Goal: Check status: Check status

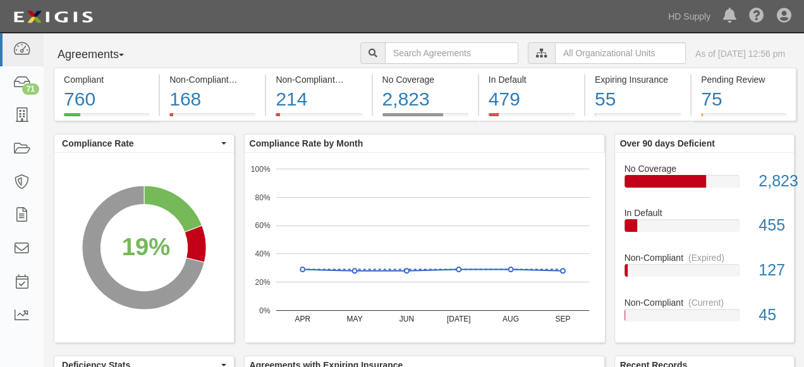
click at [536, 55] on icon at bounding box center [541, 53] width 11 height 9
click at [555, 52] on input "text" at bounding box center [620, 52] width 131 height 21
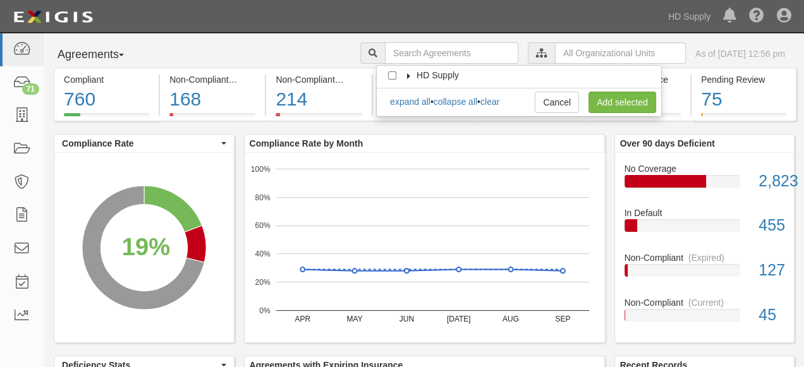
click at [407, 75] on icon at bounding box center [408, 76] width 9 height 6
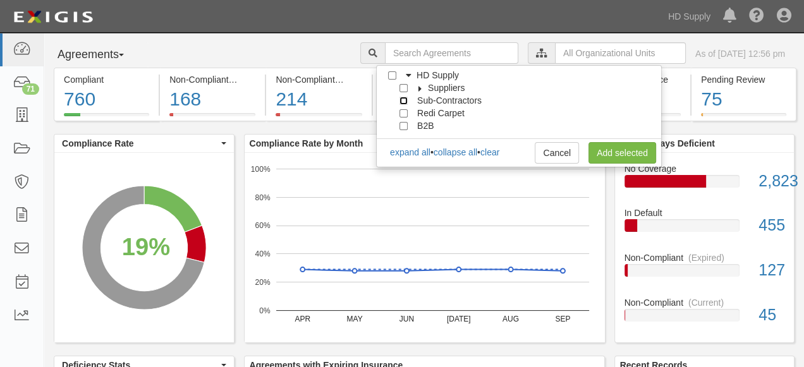
click at [403, 100] on input "Sub-Contractors" at bounding box center [403, 101] width 8 height 8
checkbox input "true"
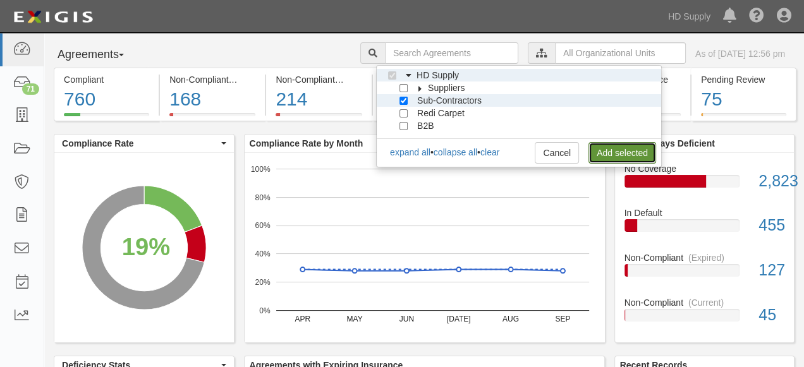
click at [608, 149] on link "Add selected" at bounding box center [622, 152] width 68 height 21
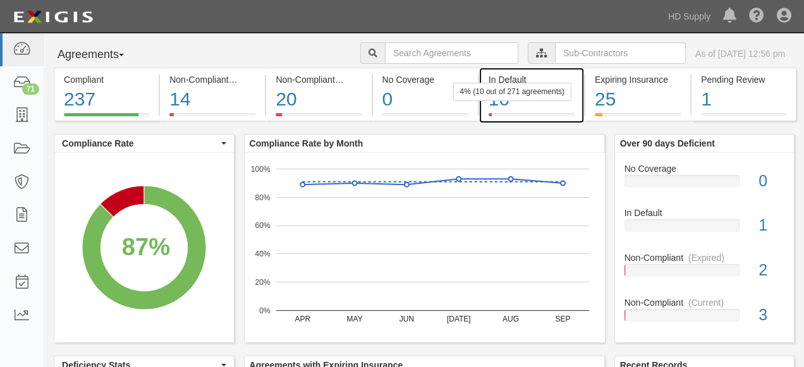
click at [499, 104] on div "10" at bounding box center [531, 99] width 86 height 27
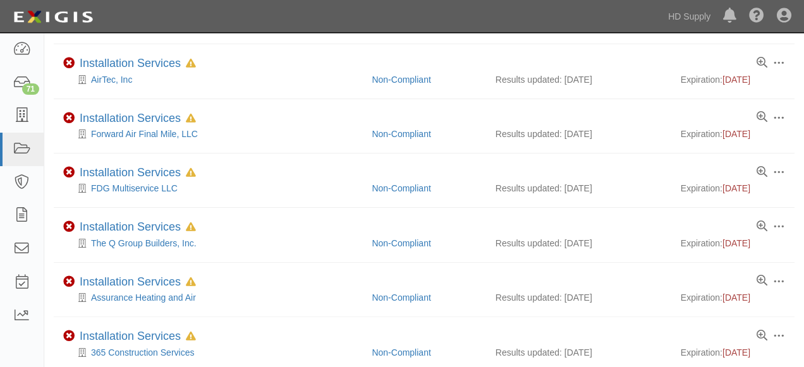
scroll to position [210, 0]
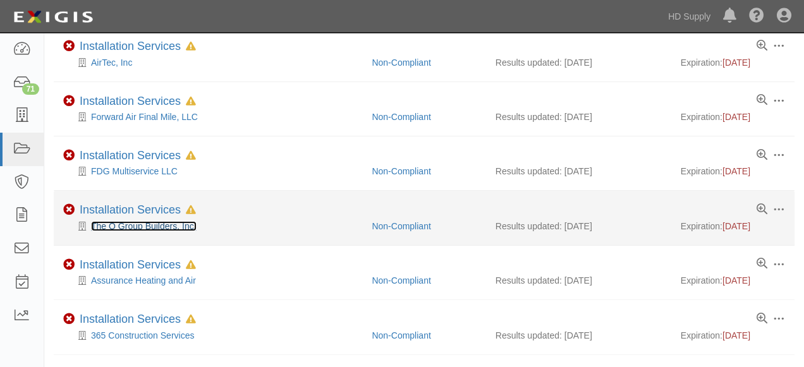
click at [158, 227] on link "The Q Group Builders, Inc." at bounding box center [144, 226] width 106 height 10
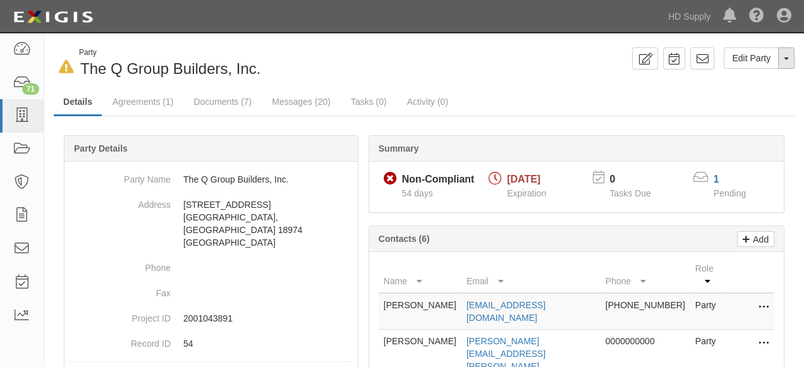
click at [788, 58] on span "button" at bounding box center [785, 58] width 5 height 3
click at [747, 97] on link "Archive Party" at bounding box center [744, 98] width 100 height 16
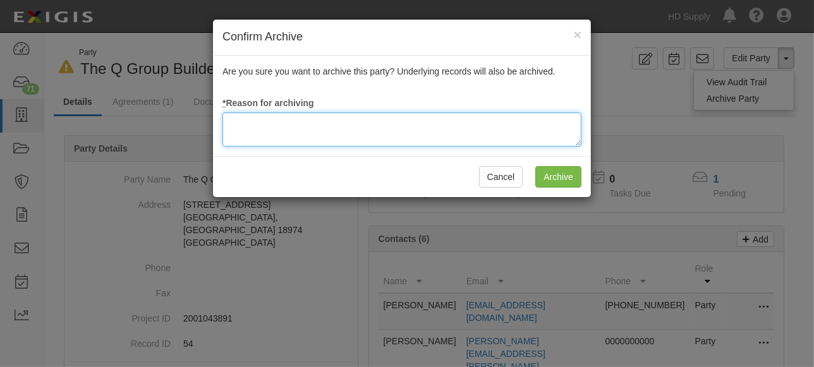
click at [275, 131] on textarea at bounding box center [401, 129] width 359 height 34
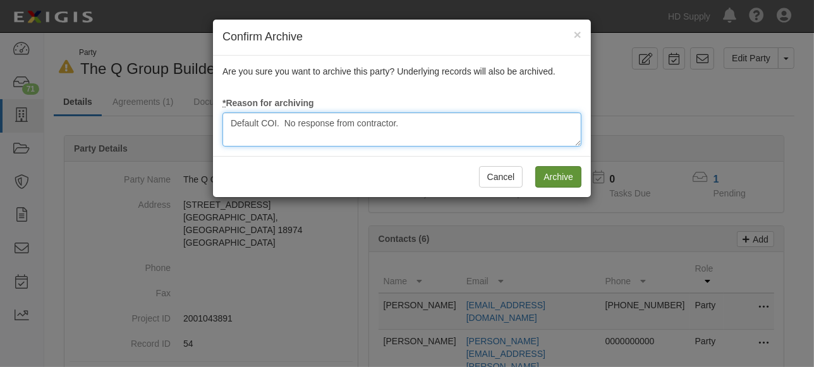
type textarea "Default COI. No response from contractor."
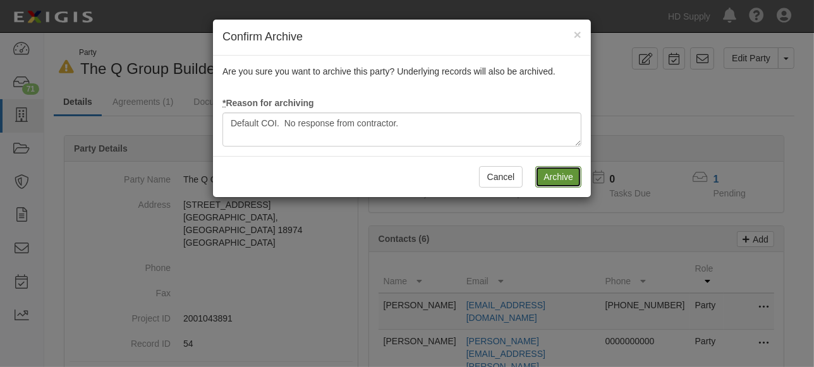
click at [543, 176] on input "Archive" at bounding box center [558, 176] width 46 height 21
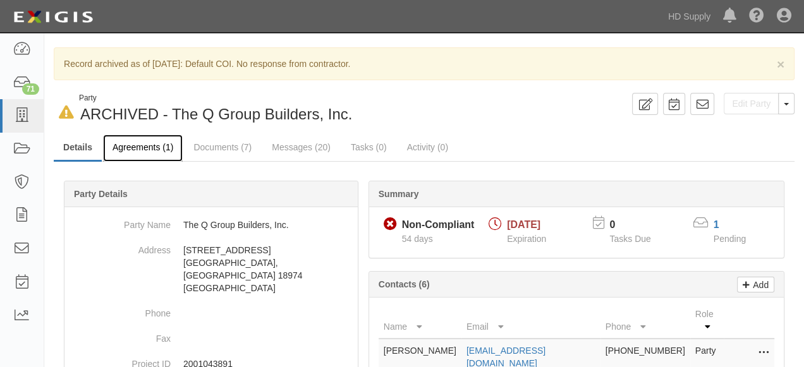
click at [139, 145] on link "Agreements (1)" at bounding box center [143, 148] width 80 height 27
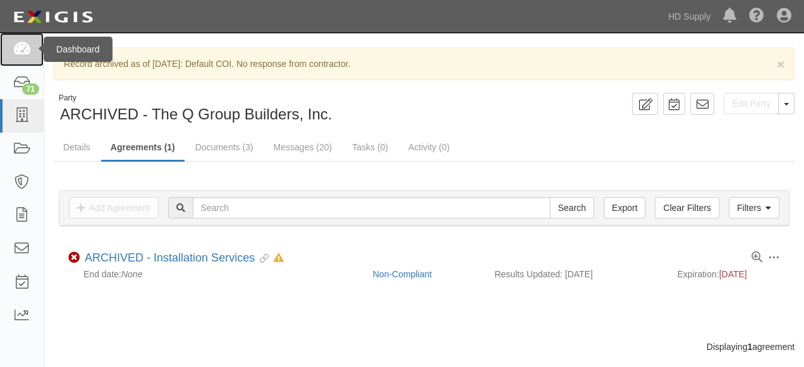
click at [21, 51] on icon at bounding box center [22, 49] width 18 height 15
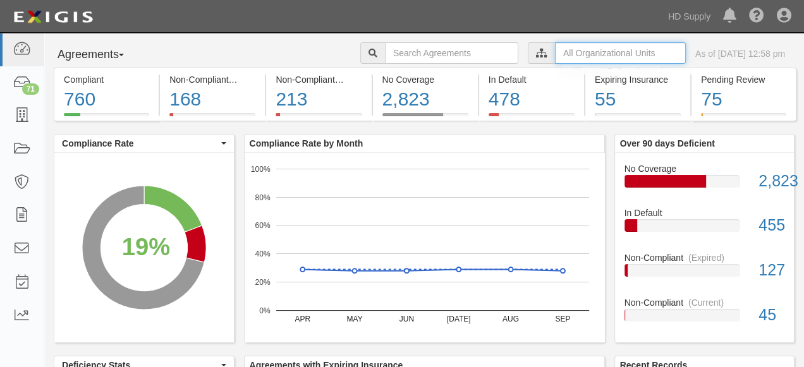
click at [556, 53] on input "text" at bounding box center [620, 52] width 131 height 21
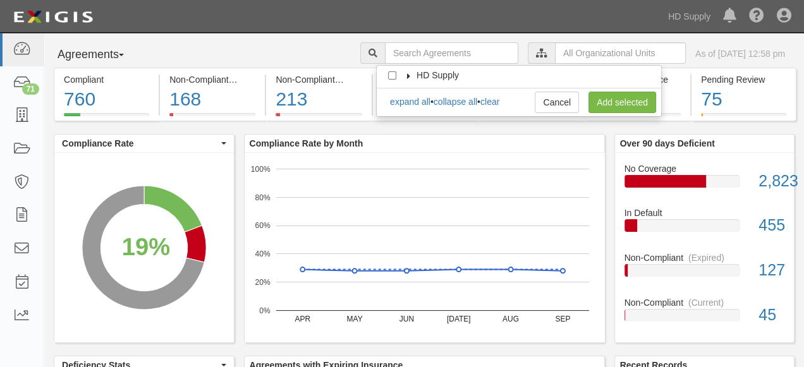
click at [407, 75] on icon at bounding box center [408, 76] width 9 height 6
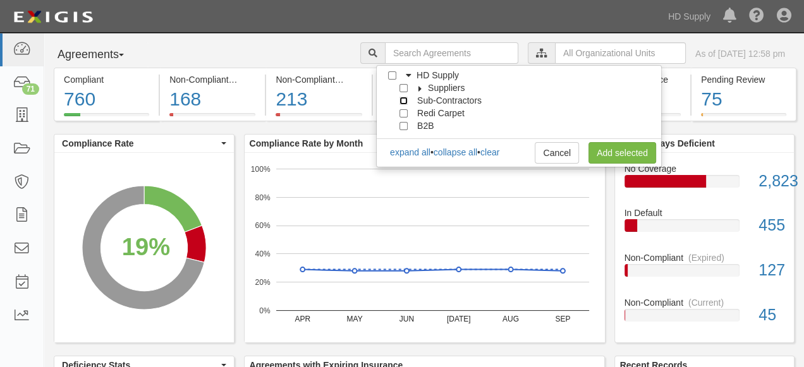
click at [402, 97] on input "Sub-Contractors" at bounding box center [403, 101] width 8 height 8
checkbox input "true"
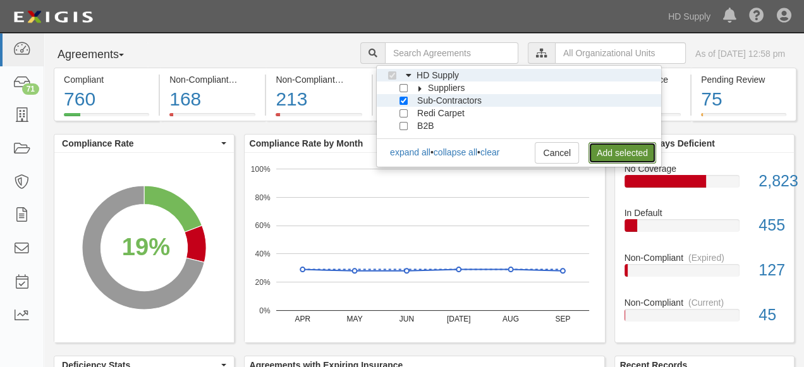
click at [604, 156] on link "Add selected" at bounding box center [622, 152] width 68 height 21
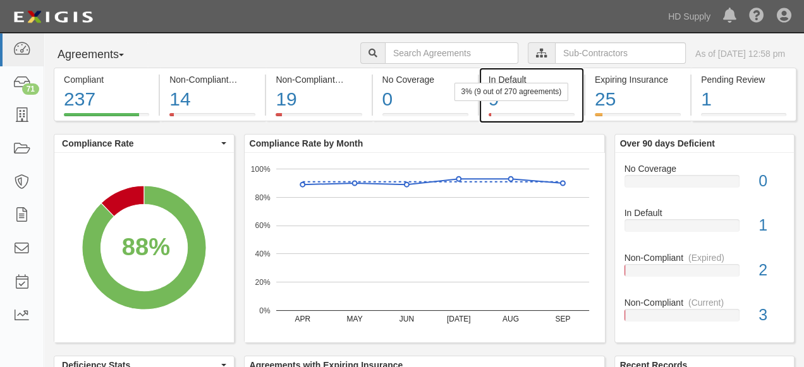
click at [492, 102] on div "9" at bounding box center [531, 99] width 86 height 27
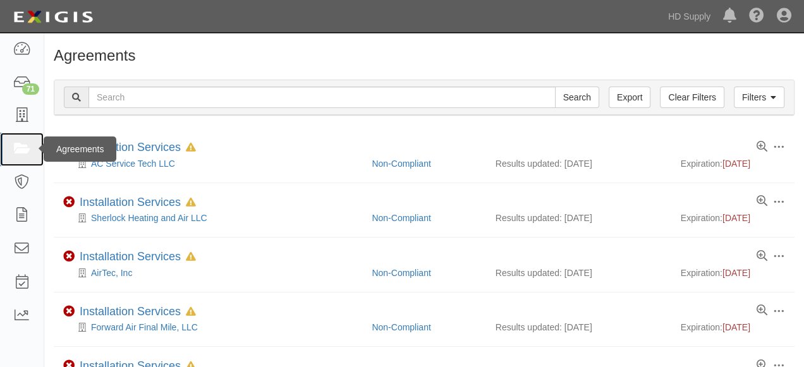
click at [24, 150] on icon at bounding box center [22, 149] width 18 height 15
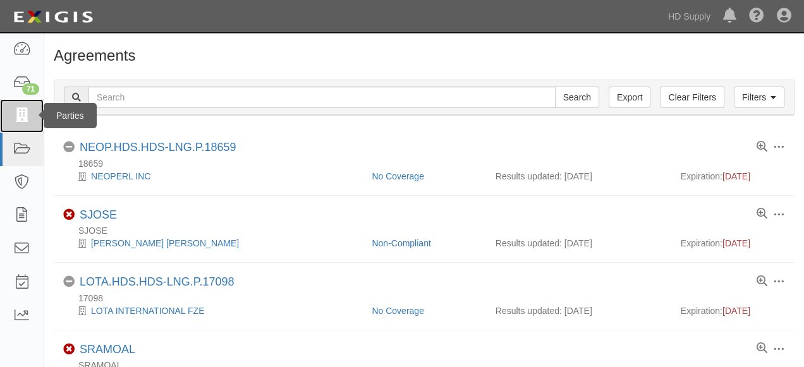
click at [21, 114] on icon at bounding box center [22, 116] width 18 height 15
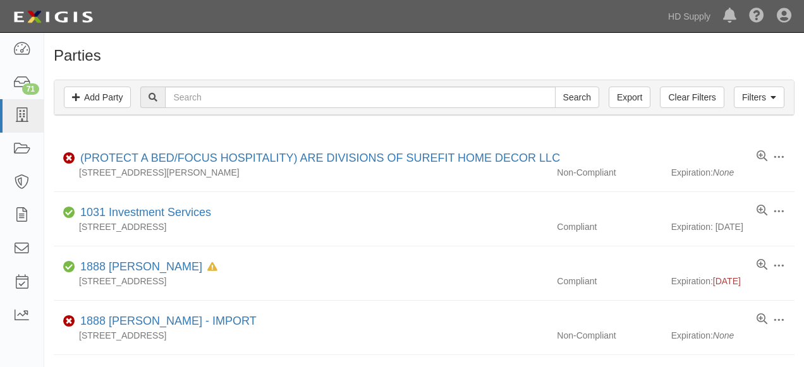
click at [154, 98] on icon at bounding box center [152, 98] width 9 height 9
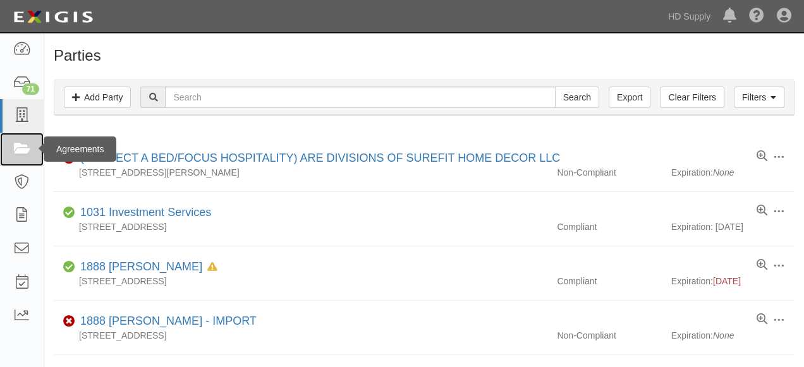
click at [18, 147] on icon at bounding box center [22, 149] width 18 height 15
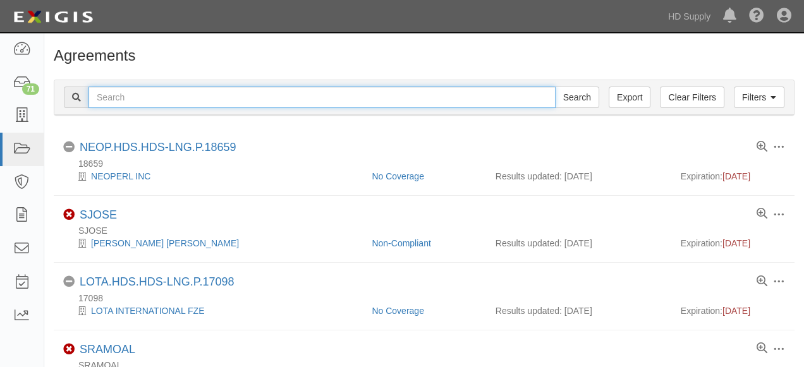
click at [220, 100] on input "text" at bounding box center [321, 97] width 467 height 21
type input "Gibby"
click at [555, 87] on input "Search" at bounding box center [577, 97] width 44 height 21
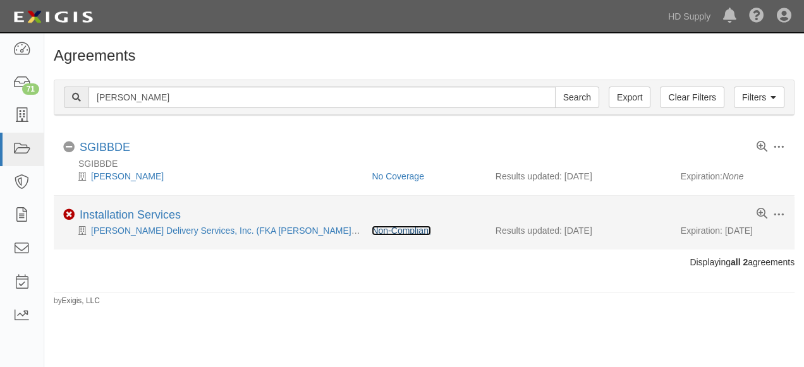
click at [388, 231] on link "Non-Compliant" at bounding box center [400, 231] width 59 height 10
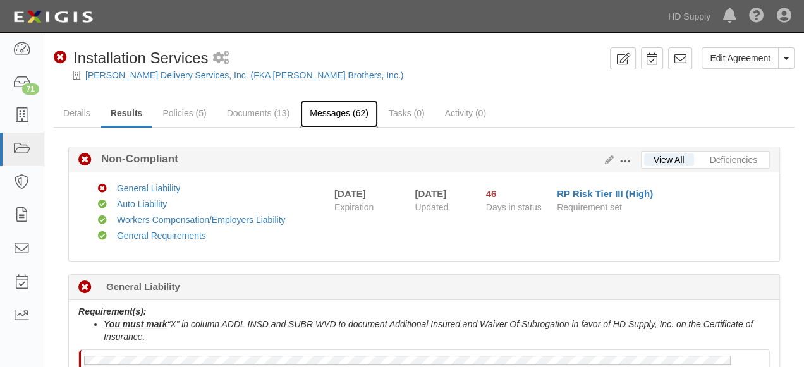
click at [337, 116] on link "Messages (62)" at bounding box center [339, 113] width 78 height 27
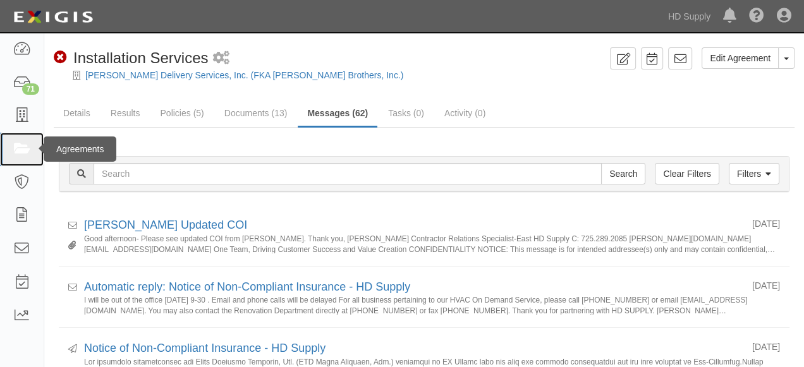
click at [21, 148] on icon at bounding box center [22, 149] width 18 height 15
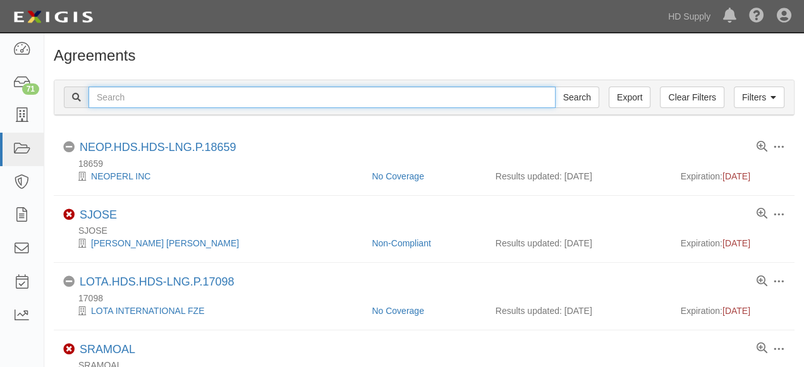
click at [146, 97] on input "text" at bounding box center [321, 97] width 467 height 21
type input "nigella"
click at [555, 87] on input "Search" at bounding box center [577, 97] width 44 height 21
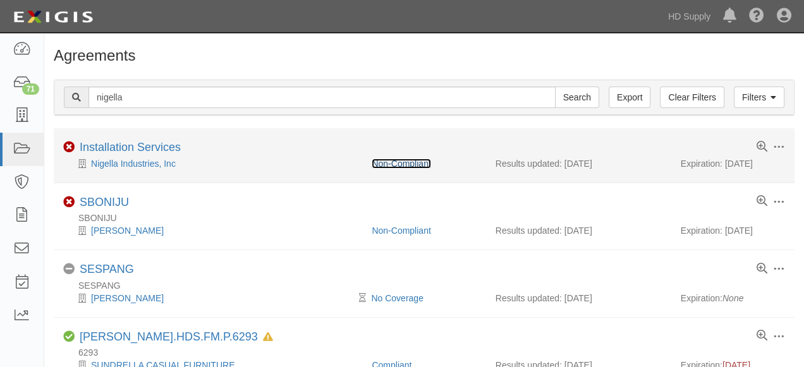
click at [404, 164] on link "Non-Compliant" at bounding box center [400, 164] width 59 height 10
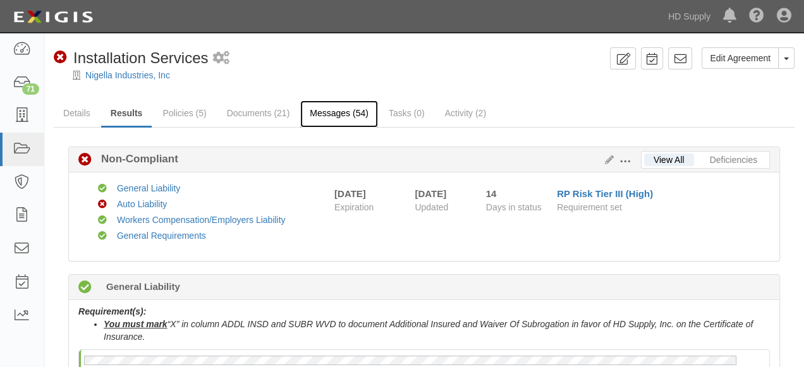
click at [345, 116] on link "Messages (54)" at bounding box center [339, 113] width 78 height 27
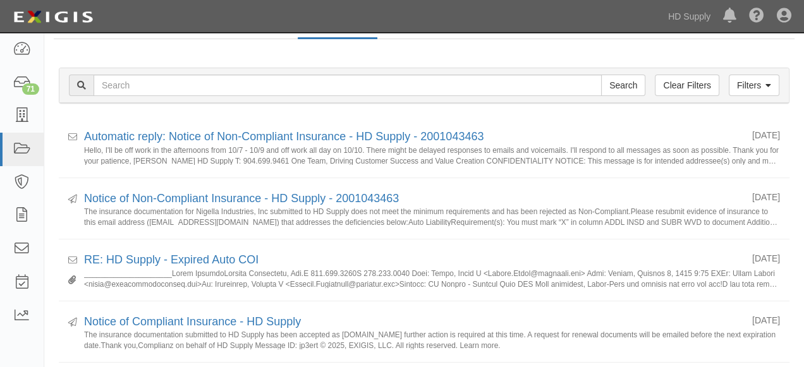
scroll to position [70, 0]
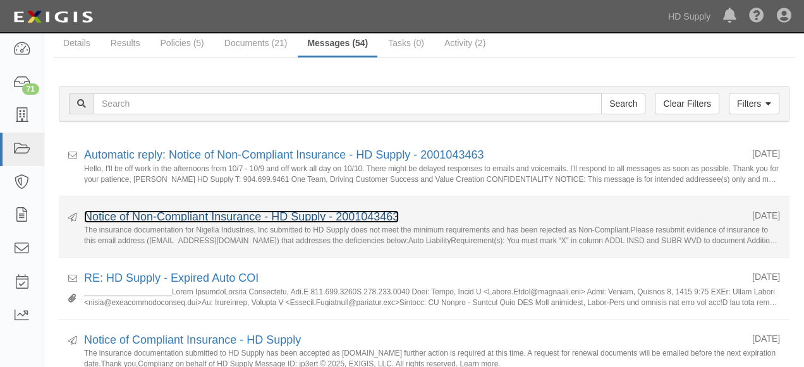
click at [254, 216] on link "Notice of Non-Compliant Insurance - HD Supply - 2001043463" at bounding box center [241, 216] width 315 height 13
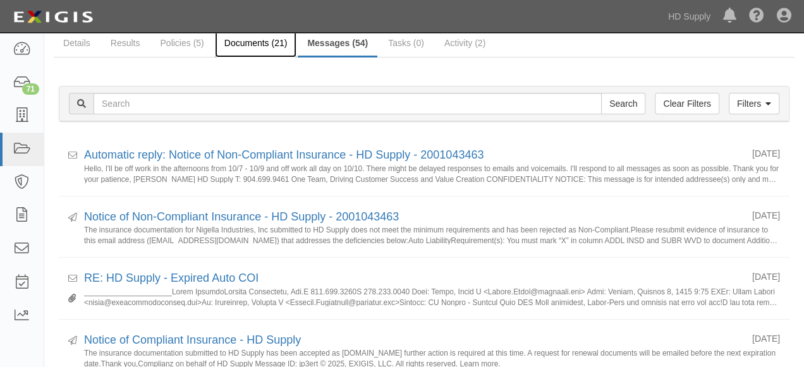
click at [245, 45] on link "Documents (21)" at bounding box center [256, 43] width 82 height 27
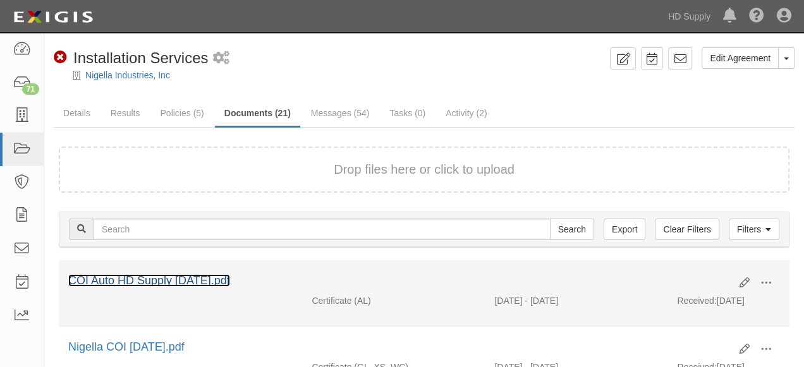
click at [211, 279] on link "COI Auto HD Supply 10-8-25.pdf" at bounding box center [149, 280] width 162 height 13
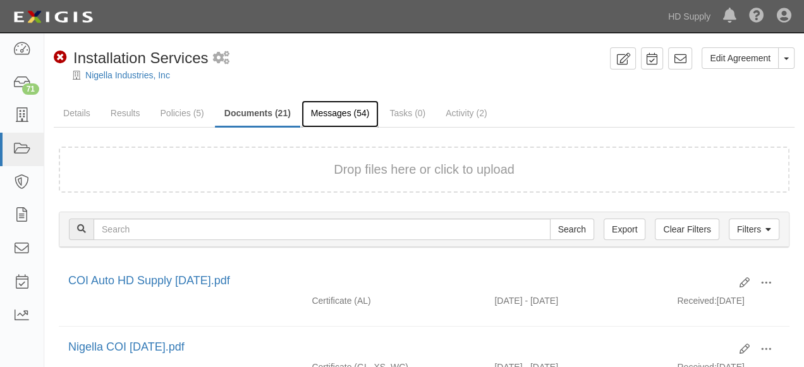
click at [325, 114] on link "Messages (54)" at bounding box center [340, 113] width 78 height 27
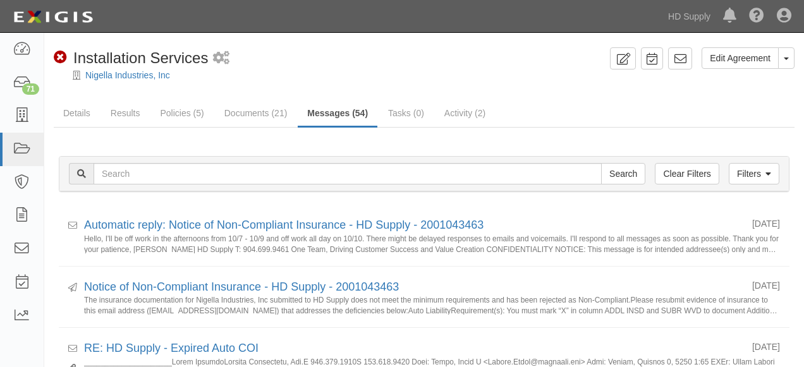
scroll to position [70, 0]
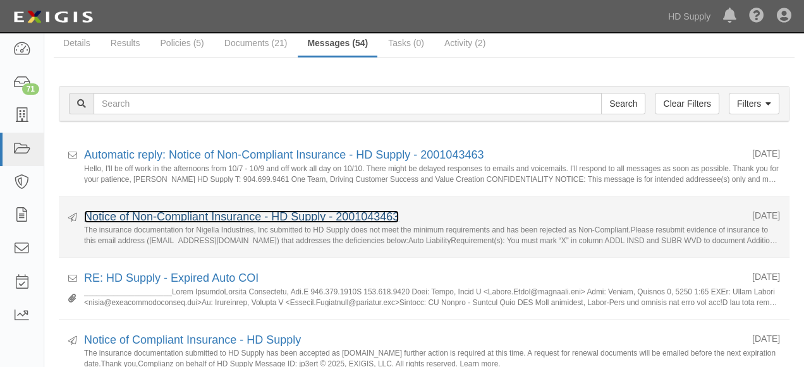
click at [193, 214] on link "Notice of Non-Compliant Insurance - HD Supply - 2001043463" at bounding box center [241, 216] width 315 height 13
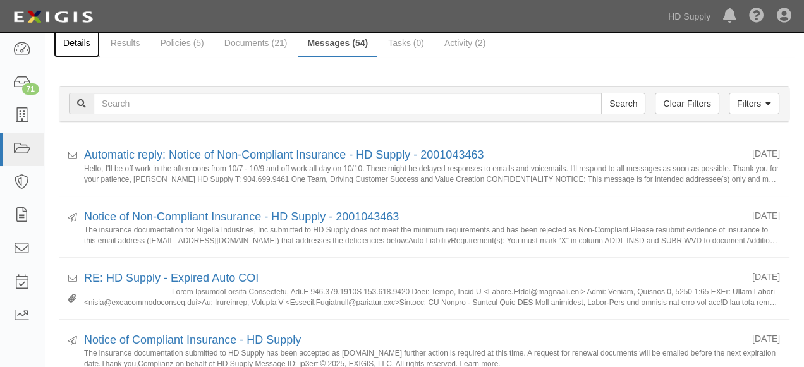
click at [83, 40] on link "Details" at bounding box center [77, 43] width 46 height 27
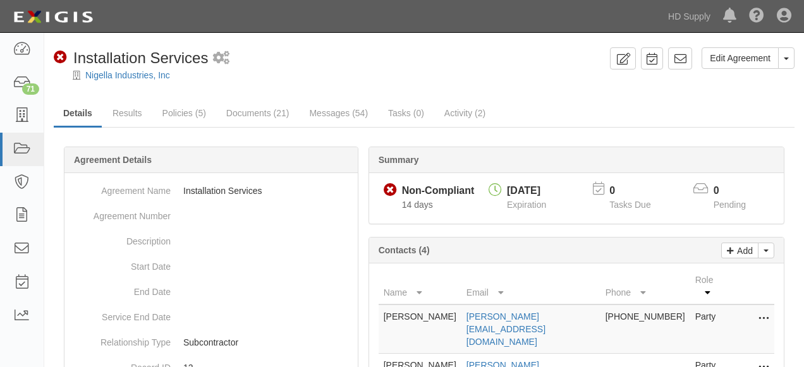
scroll to position [140, 0]
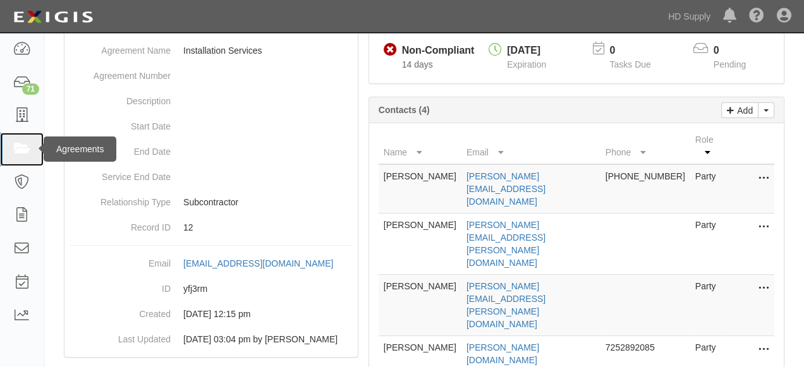
click at [23, 149] on icon at bounding box center [22, 149] width 18 height 15
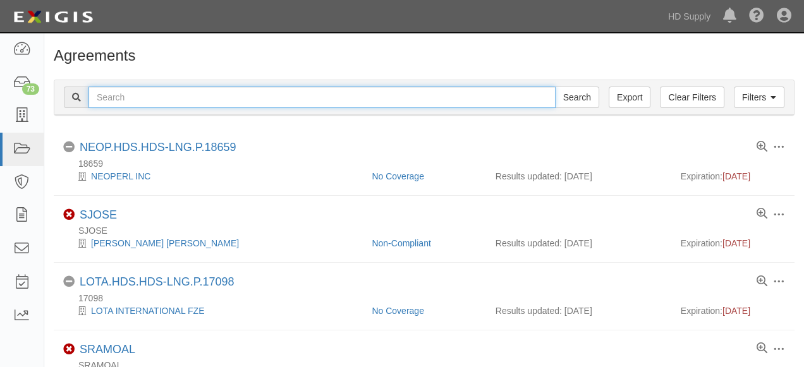
click at [160, 95] on input "text" at bounding box center [321, 97] width 467 height 21
type input "[PERSON_NAME]"
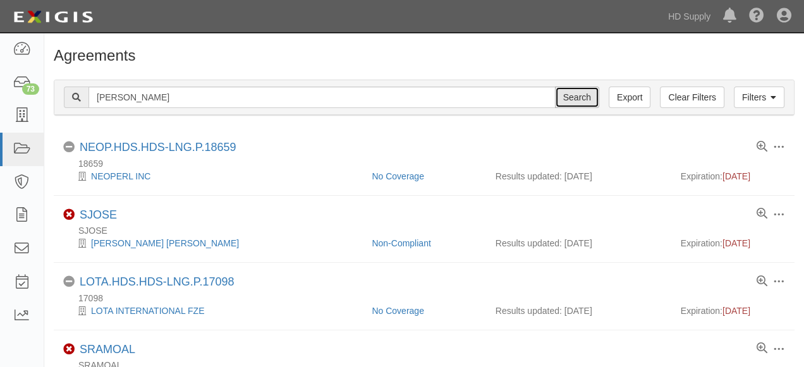
click at [577, 95] on input "Search" at bounding box center [577, 97] width 44 height 21
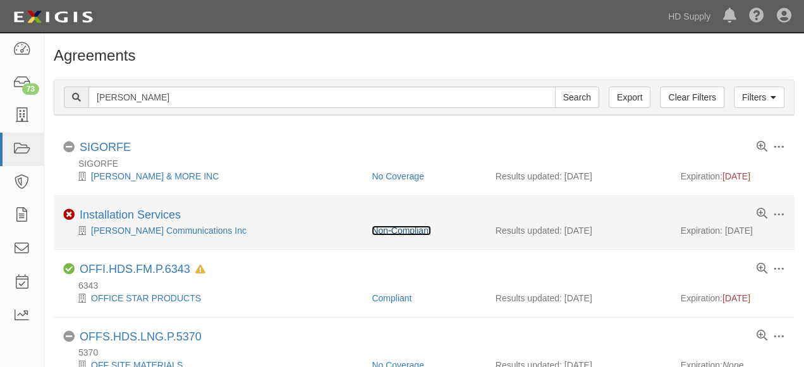
click at [397, 230] on link "Non-Compliant" at bounding box center [400, 231] width 59 height 10
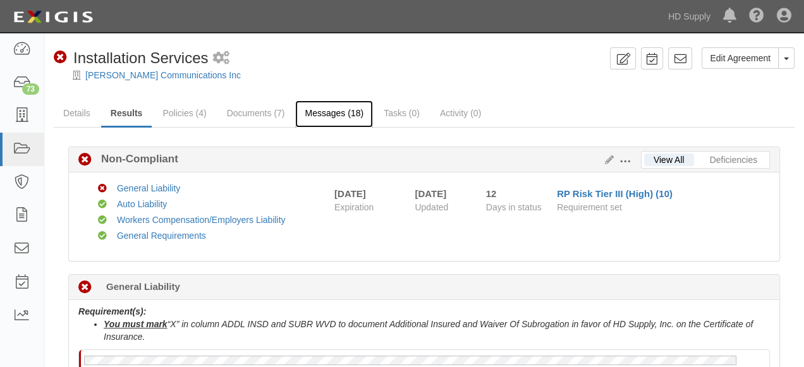
click at [327, 118] on link "Messages (18)" at bounding box center [334, 113] width 78 height 27
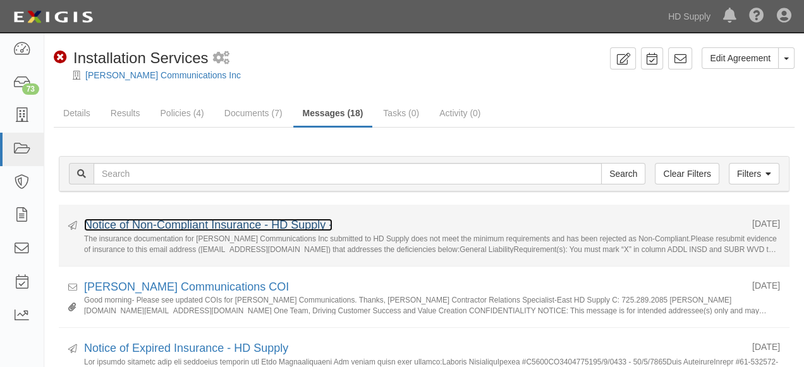
click at [251, 225] on link "Notice of Non-Compliant Insurance - HD Supply -" at bounding box center [208, 225] width 248 height 13
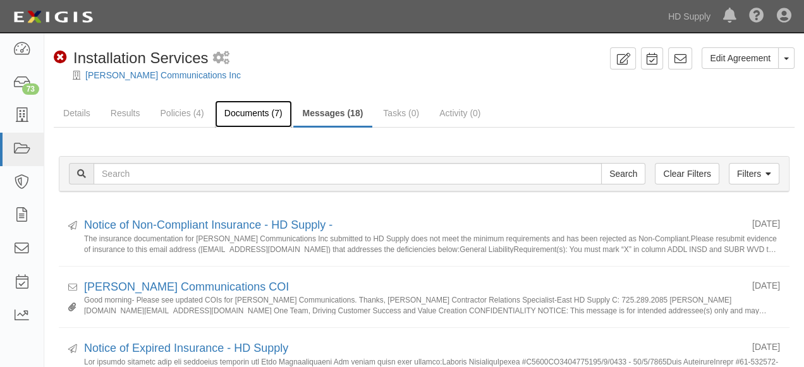
click at [260, 114] on link "Documents (7)" at bounding box center [253, 113] width 77 height 27
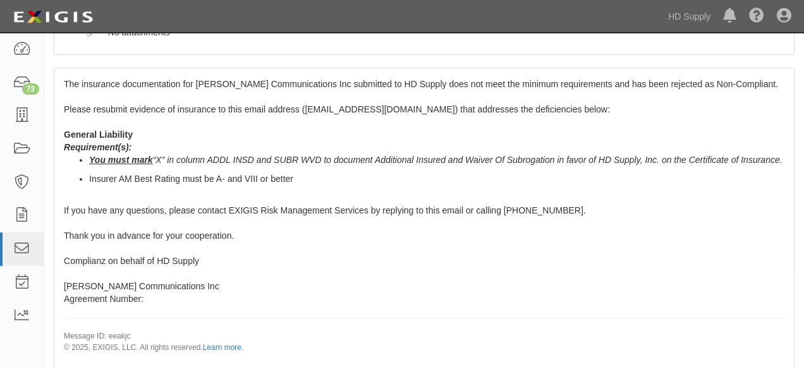
scroll to position [210, 0]
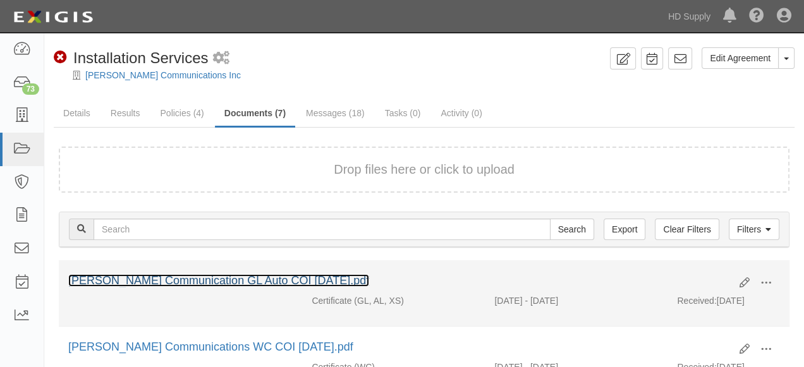
click at [226, 279] on link "[PERSON_NAME] Communication GL Auto COI [DATE].pdf" at bounding box center [218, 280] width 301 height 13
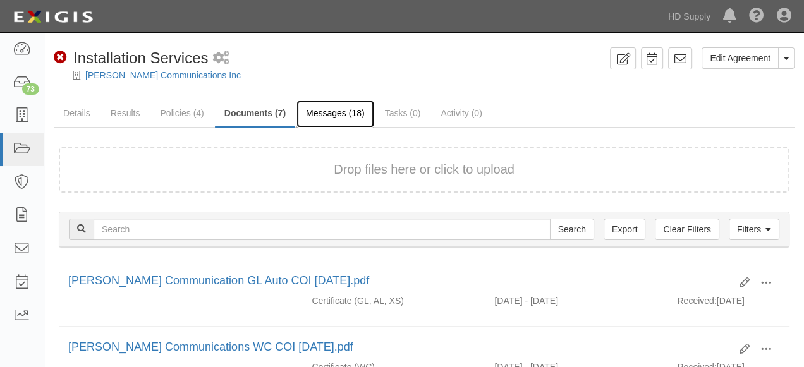
click at [327, 112] on link "Messages (18)" at bounding box center [335, 113] width 78 height 27
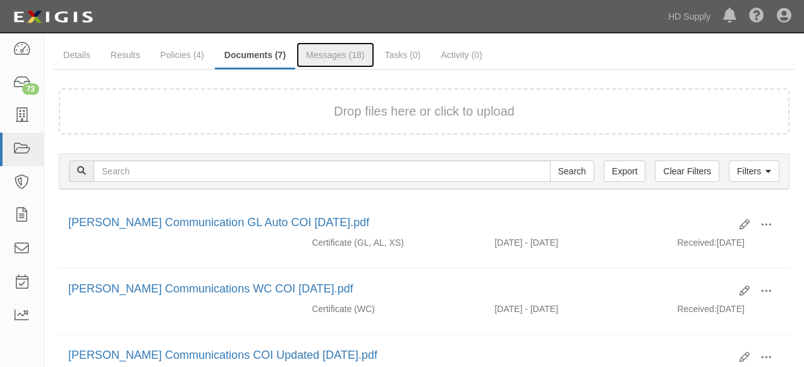
scroll to position [70, 0]
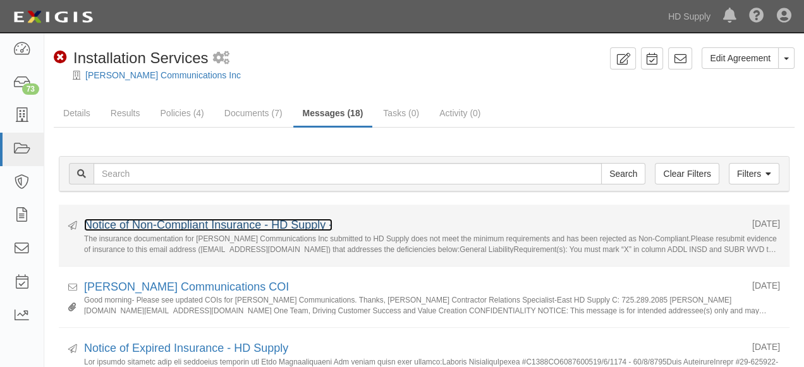
click at [144, 229] on link "Notice of Non-Compliant Insurance - HD Supply -" at bounding box center [208, 225] width 248 height 13
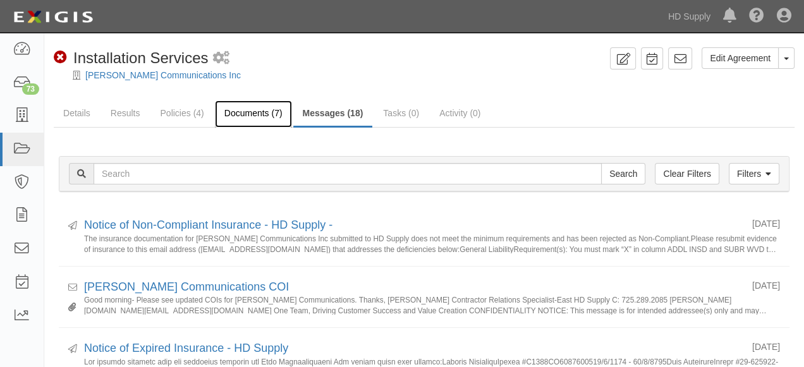
click at [234, 116] on link "Documents (7)" at bounding box center [253, 113] width 77 height 27
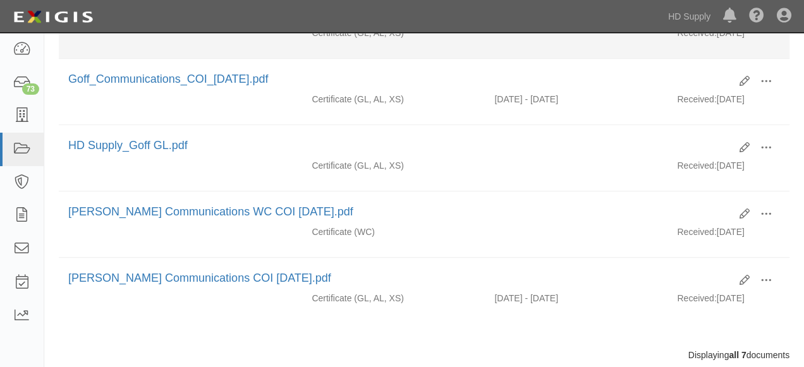
scroll to position [421, 0]
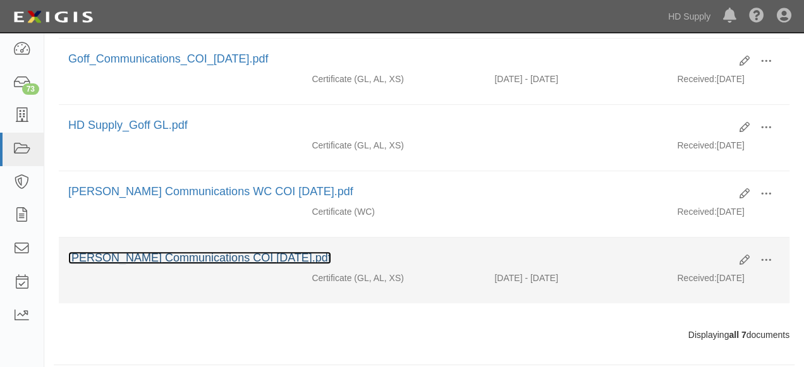
click at [192, 251] on link "[PERSON_NAME] Communications COI [DATE].pdf" at bounding box center [199, 257] width 263 height 13
